Goal: Task Accomplishment & Management: Complete application form

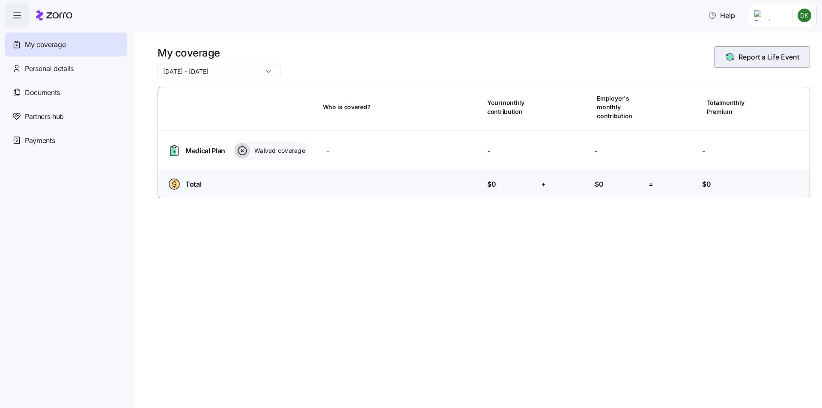
click at [763, 63] on button "Report a Life Event" at bounding box center [763, 56] width 96 height 21
